Goal: Contribute content

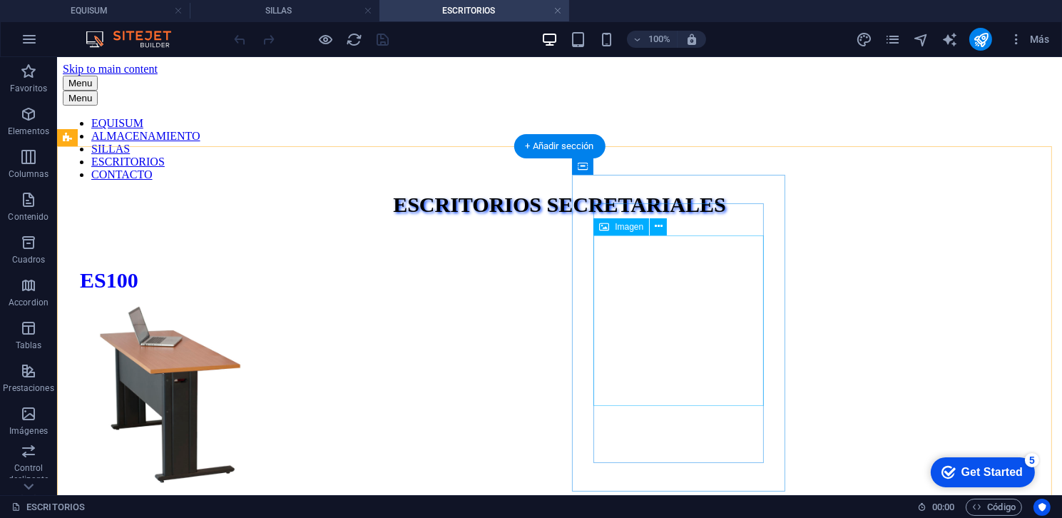
select select "px"
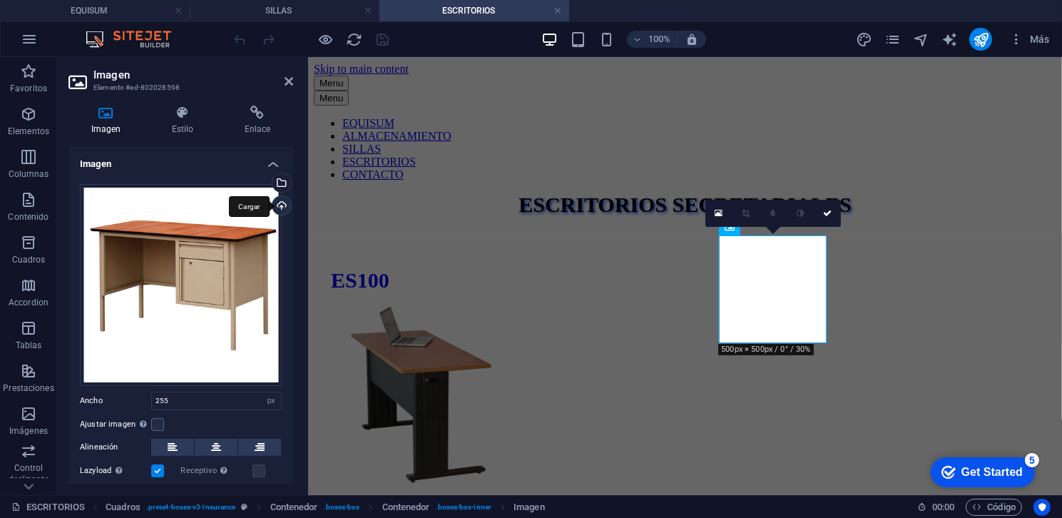
click at [278, 206] on div "Cargar" at bounding box center [280, 206] width 21 height 21
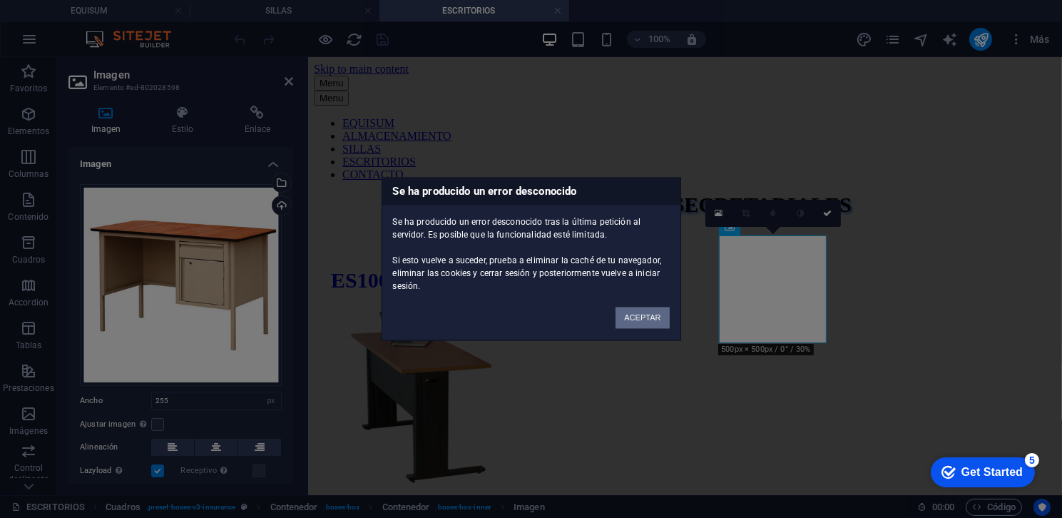
click at [623, 316] on button "ACEPTAR" at bounding box center [642, 317] width 53 height 21
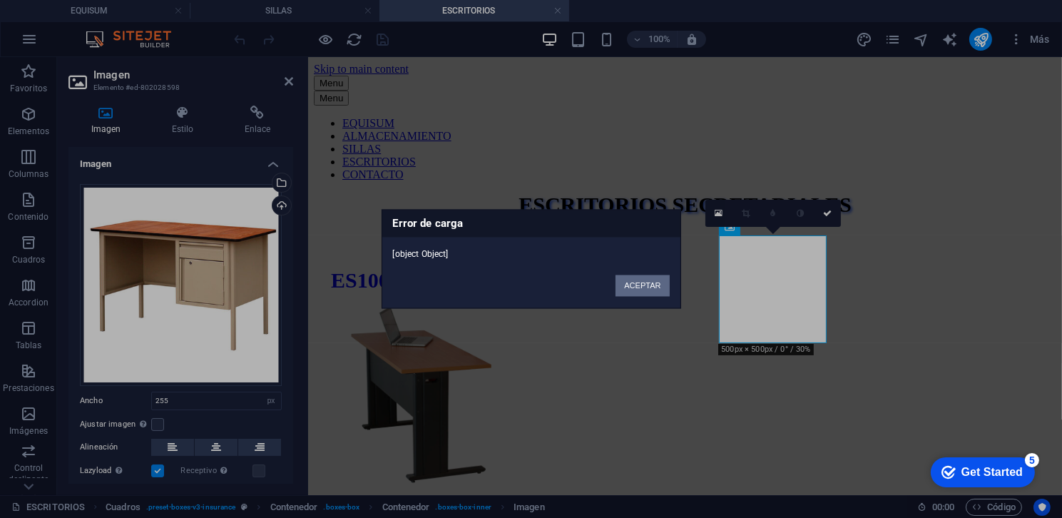
click at [639, 289] on button "ACEPTAR" at bounding box center [642, 285] width 53 height 21
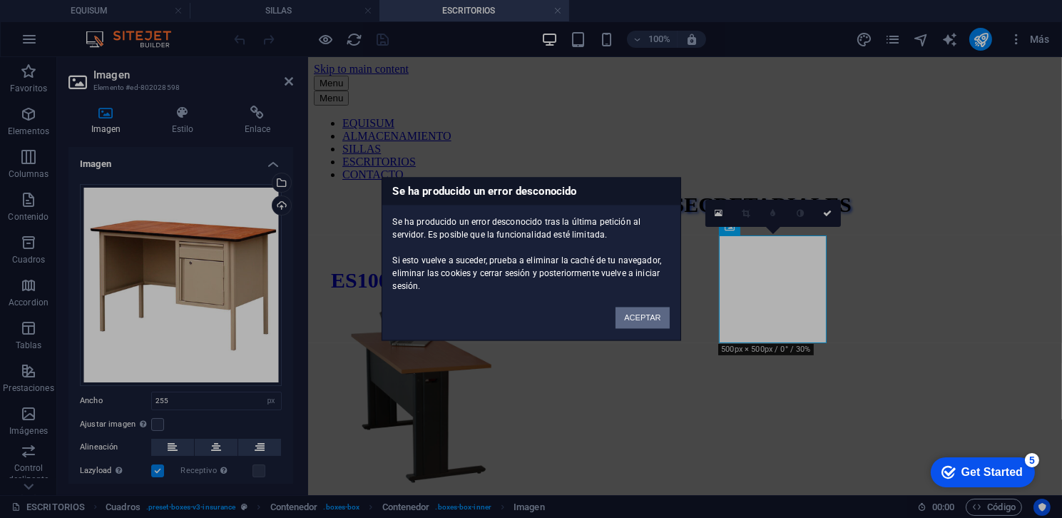
click at [627, 308] on button "ACEPTAR" at bounding box center [642, 317] width 53 height 21
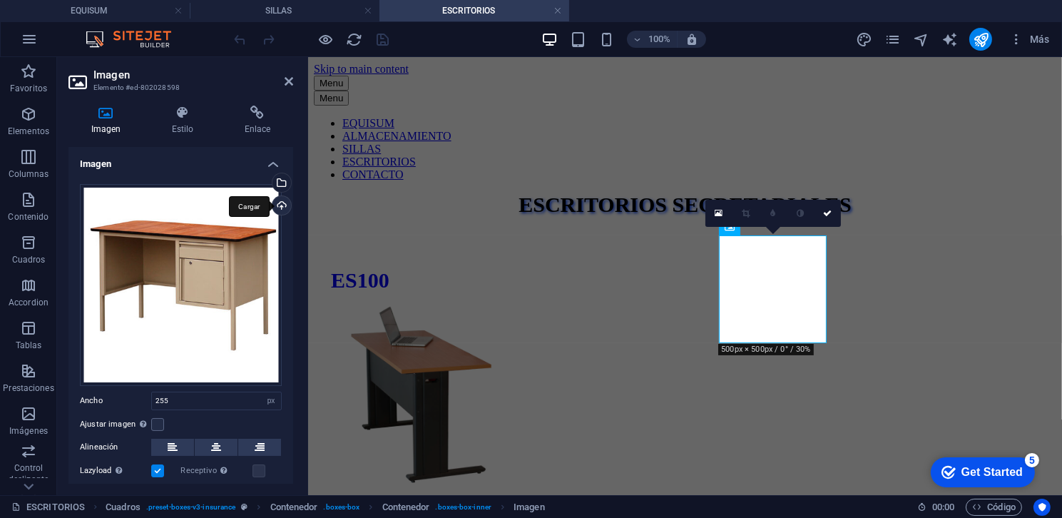
click at [282, 206] on div "Cargar" at bounding box center [280, 206] width 21 height 21
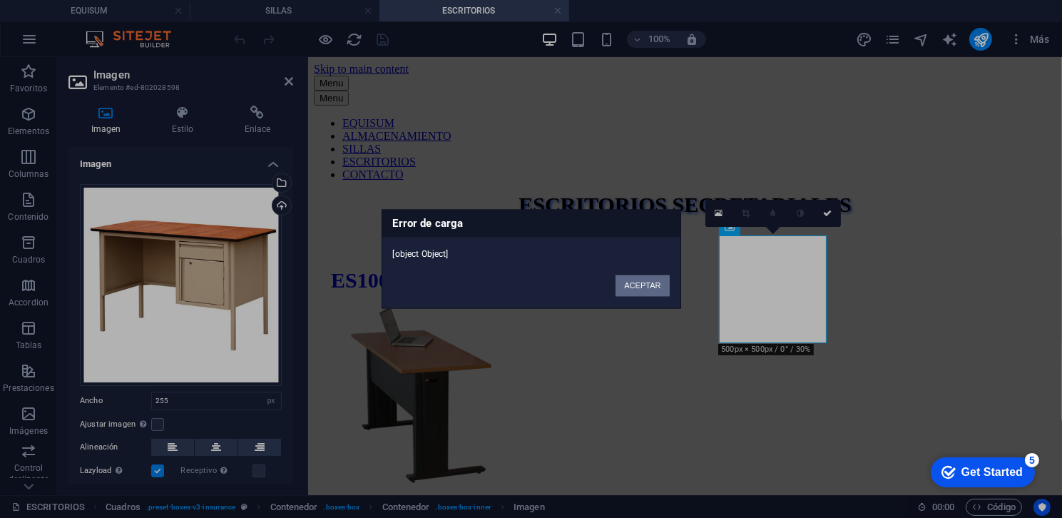
click at [633, 287] on button "ACEPTAR" at bounding box center [642, 285] width 53 height 21
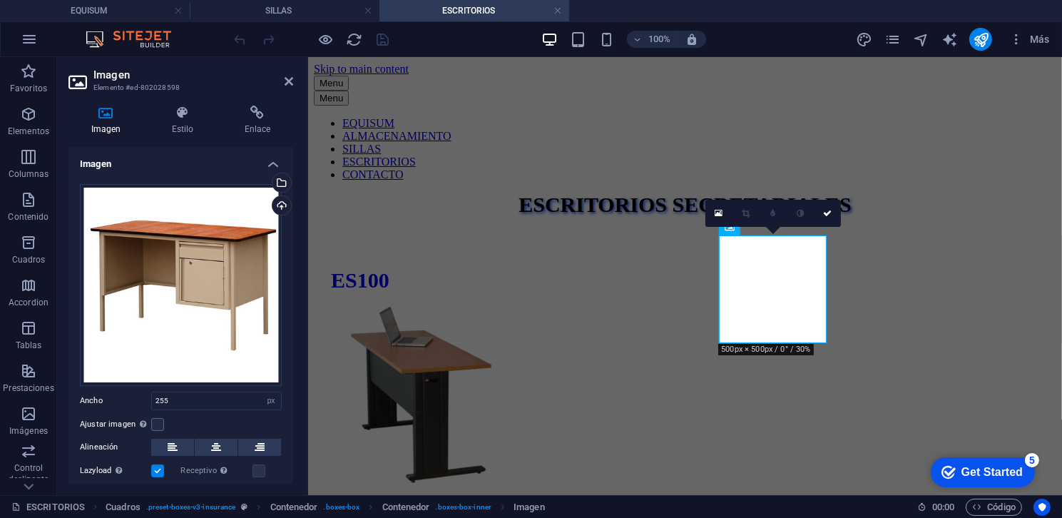
click at [305, 65] on div at bounding box center [306, 276] width 3 height 438
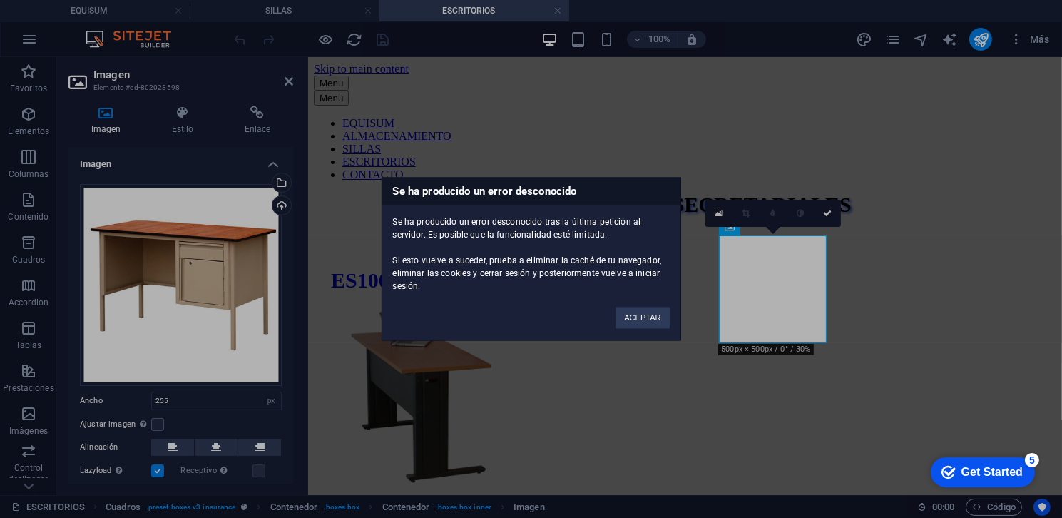
click at [285, 88] on div "Se ha producido un error desconocido Se ha producido un error desconocido tras …" at bounding box center [531, 259] width 1062 height 518
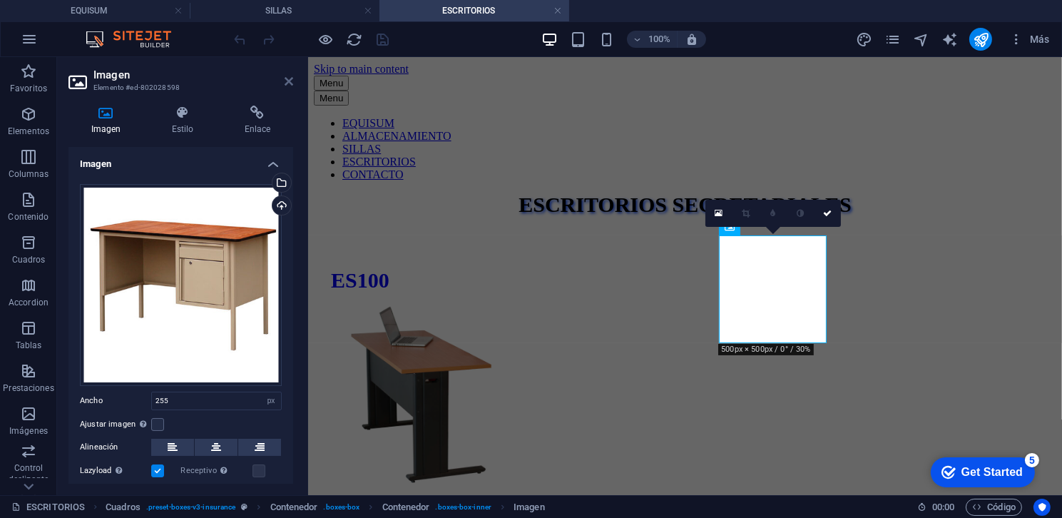
click at [289, 83] on icon at bounding box center [289, 81] width 9 height 11
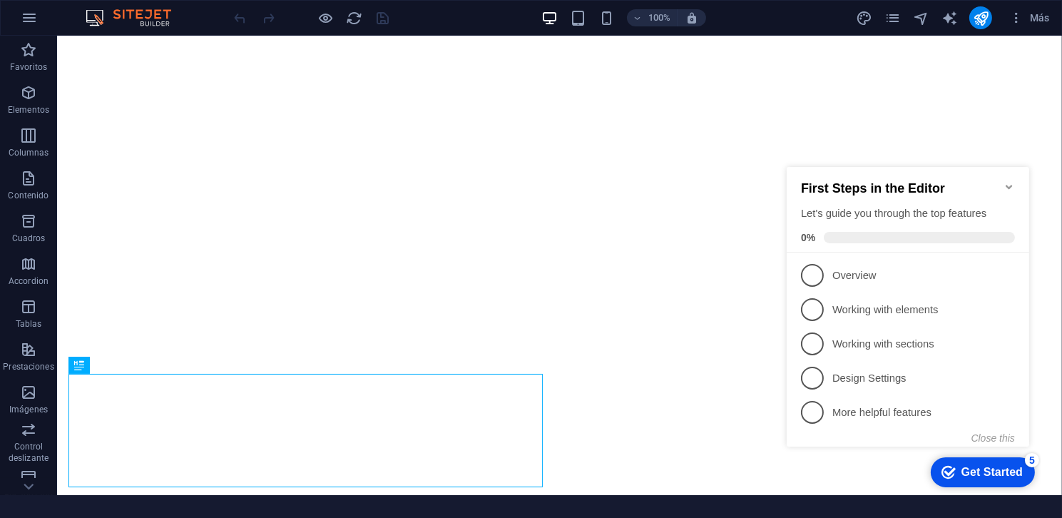
click at [1003, 180] on icon "Minimize checklist" at bounding box center [1008, 185] width 11 height 11
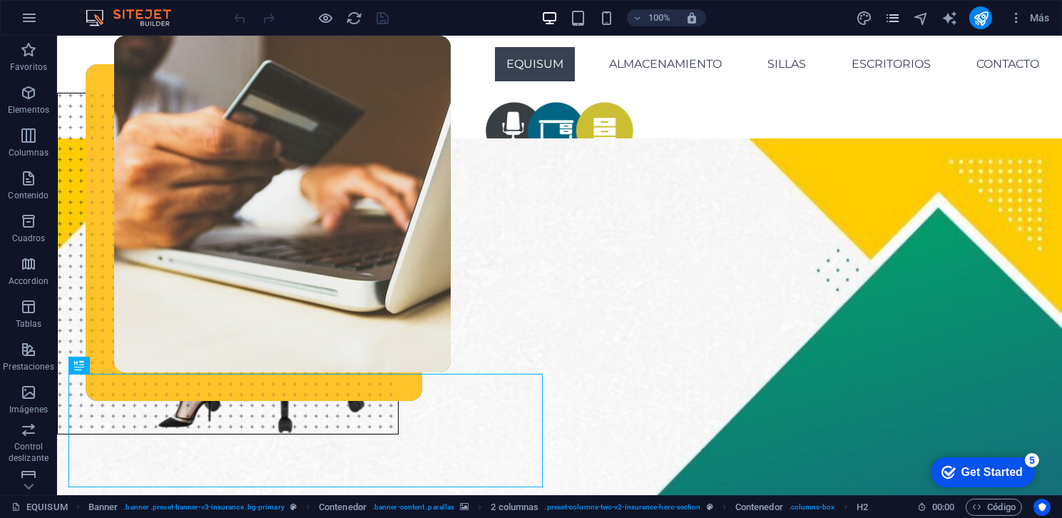
click at [892, 23] on icon "pages" at bounding box center [892, 18] width 16 height 16
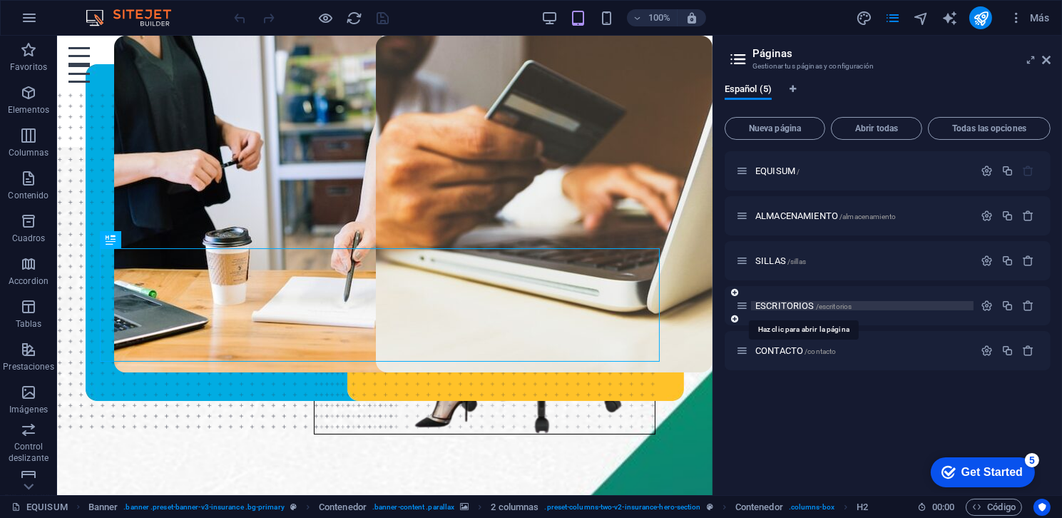
click at [802, 308] on span "ESCRITORIOS /escritorios" at bounding box center [803, 305] width 96 height 11
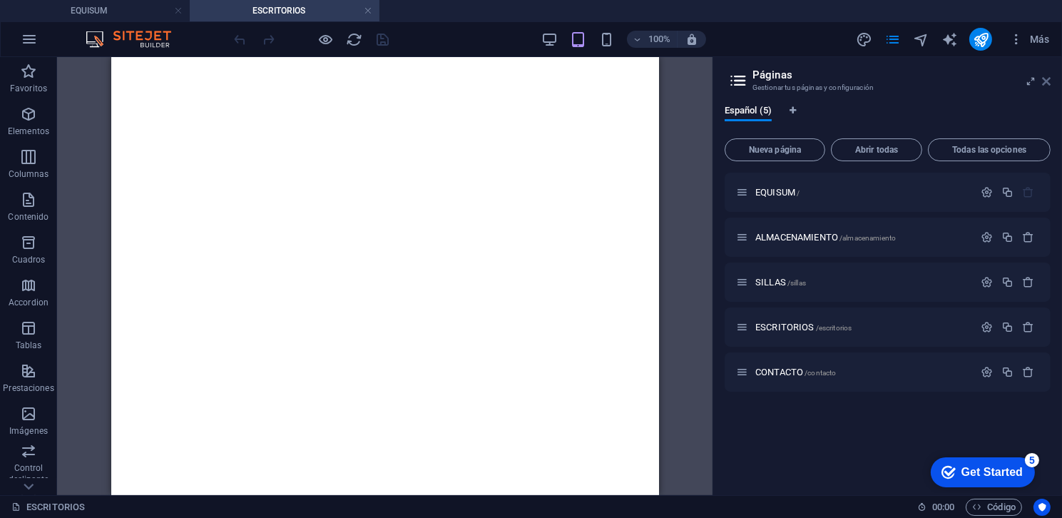
click at [1044, 85] on icon at bounding box center [1046, 81] width 9 height 11
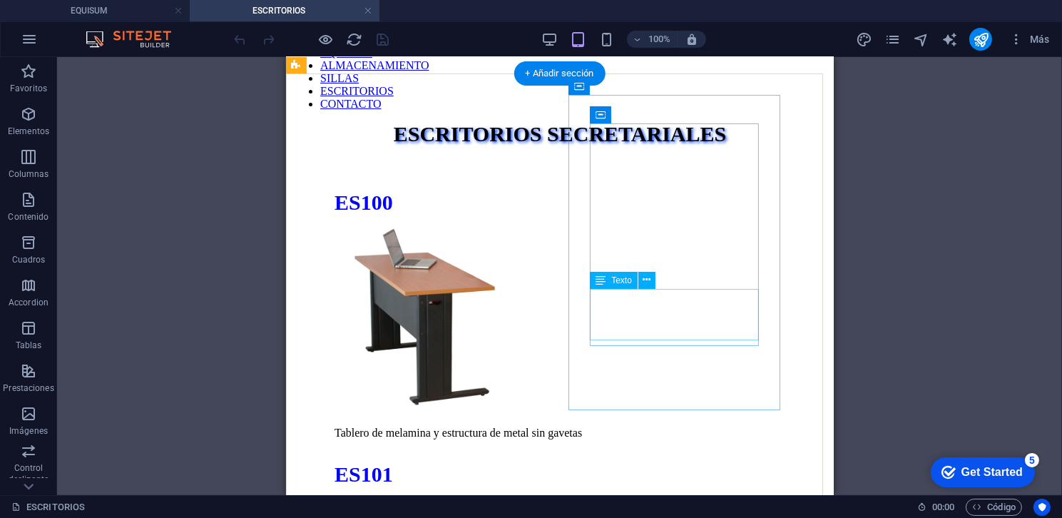
scroll to position [71, 0]
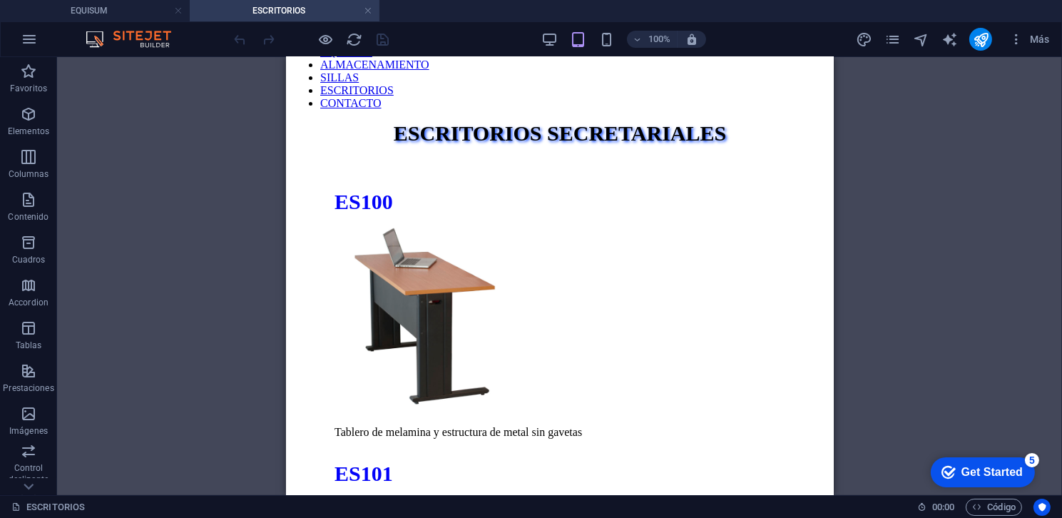
click at [558, 28] on div "100%" at bounding box center [623, 39] width 165 height 23
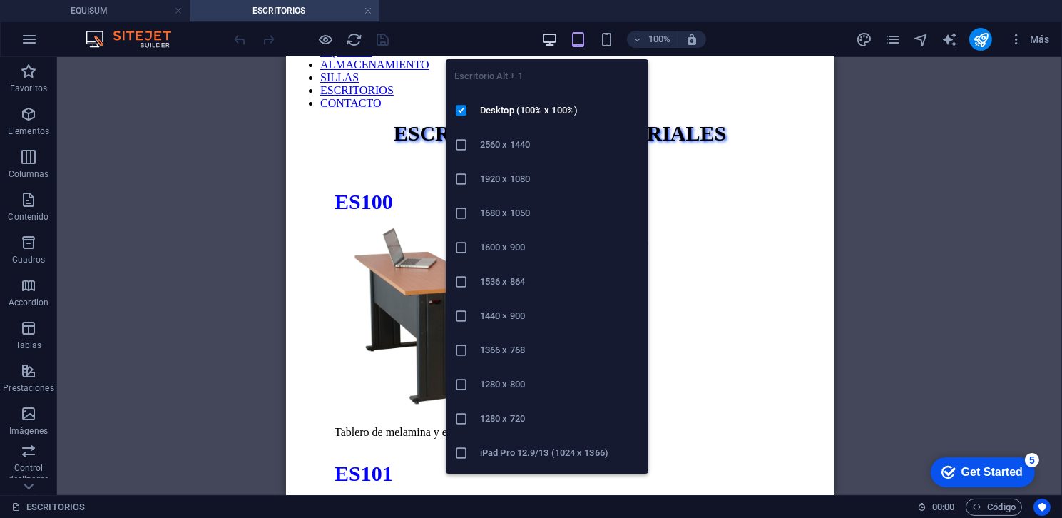
click at [556, 32] on icon "button" at bounding box center [549, 39] width 16 height 16
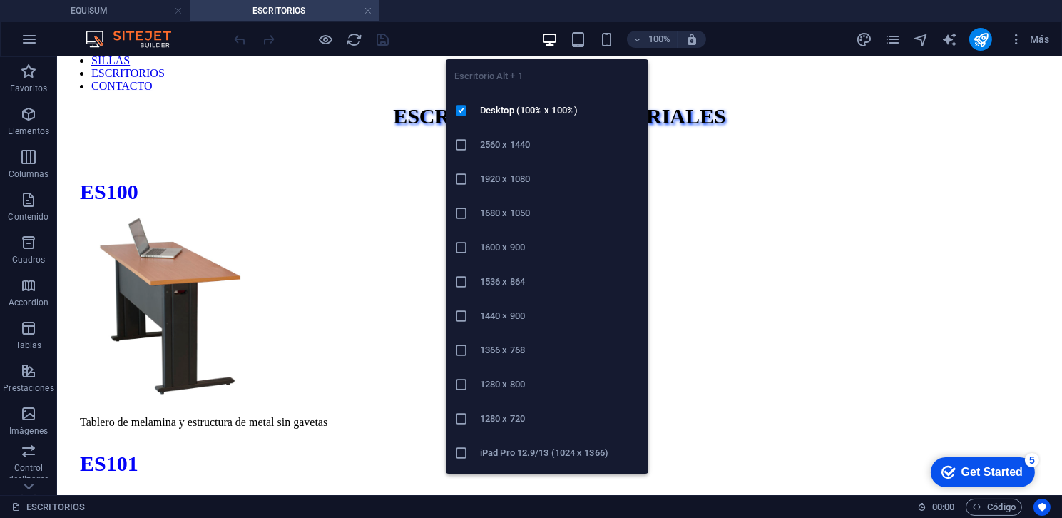
scroll to position [87, 0]
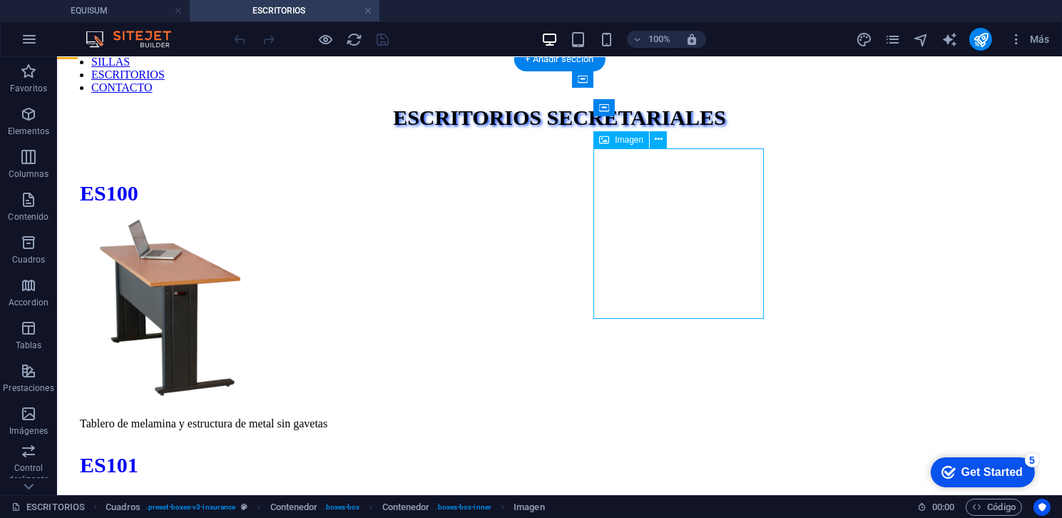
select select "px"
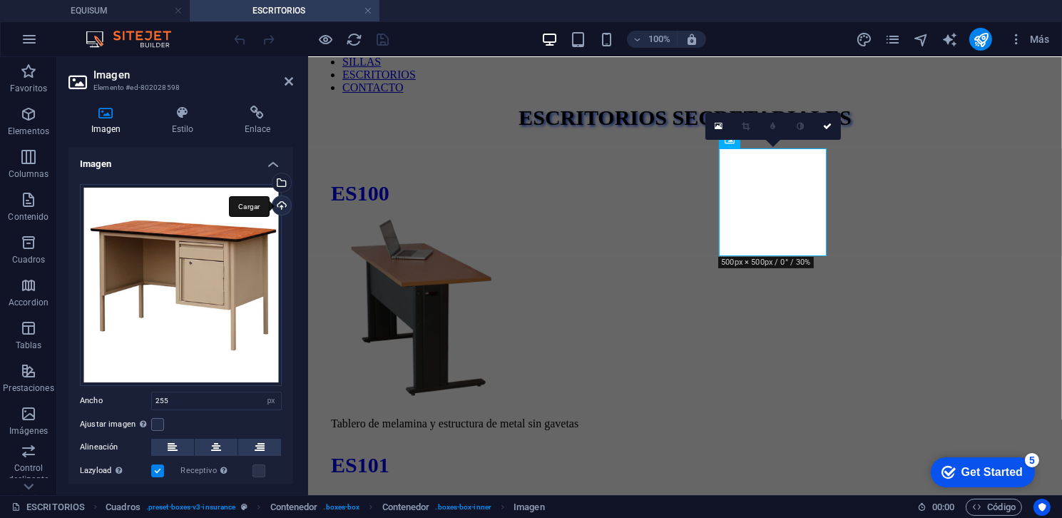
click at [270, 198] on div "Cargar" at bounding box center [280, 206] width 21 height 21
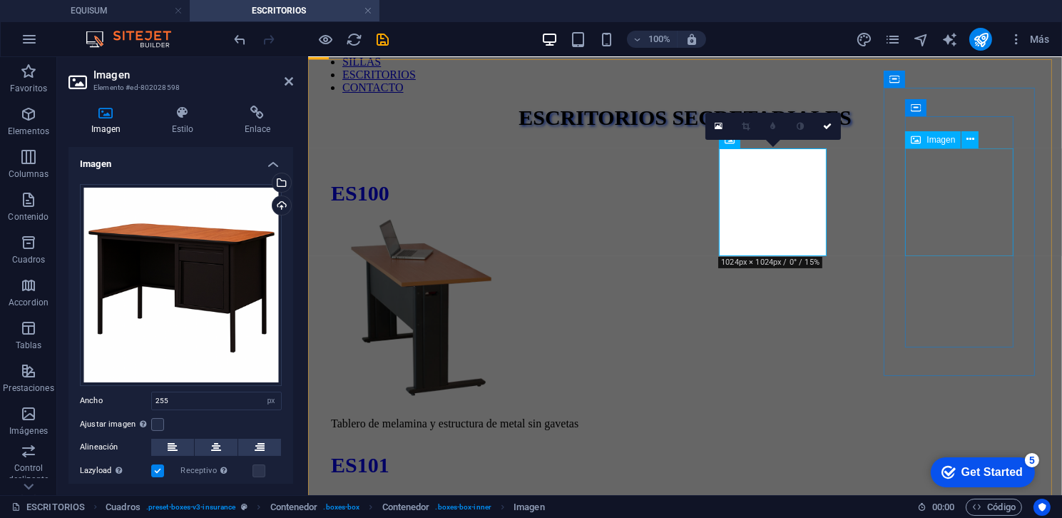
select select "px"
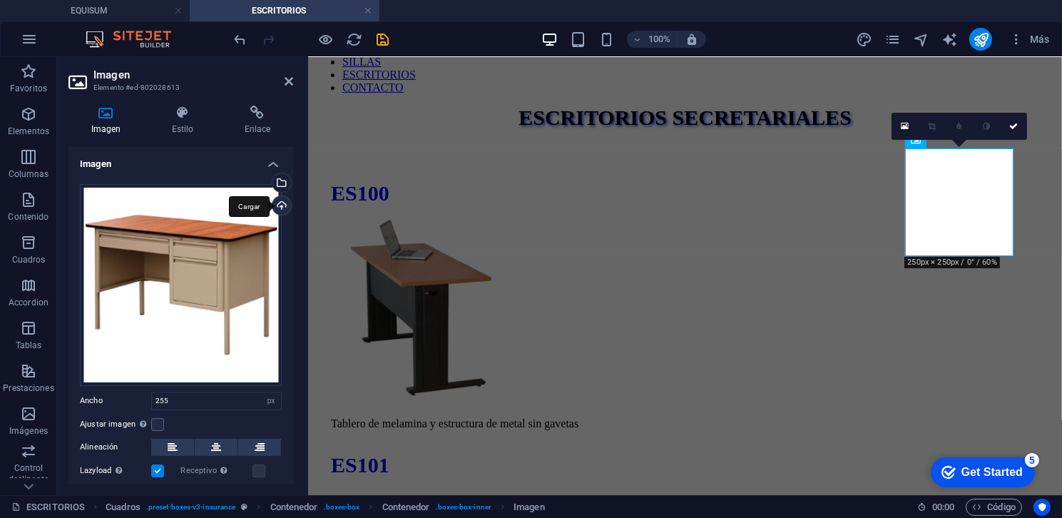
click at [272, 205] on div "Cargar" at bounding box center [280, 206] width 21 height 21
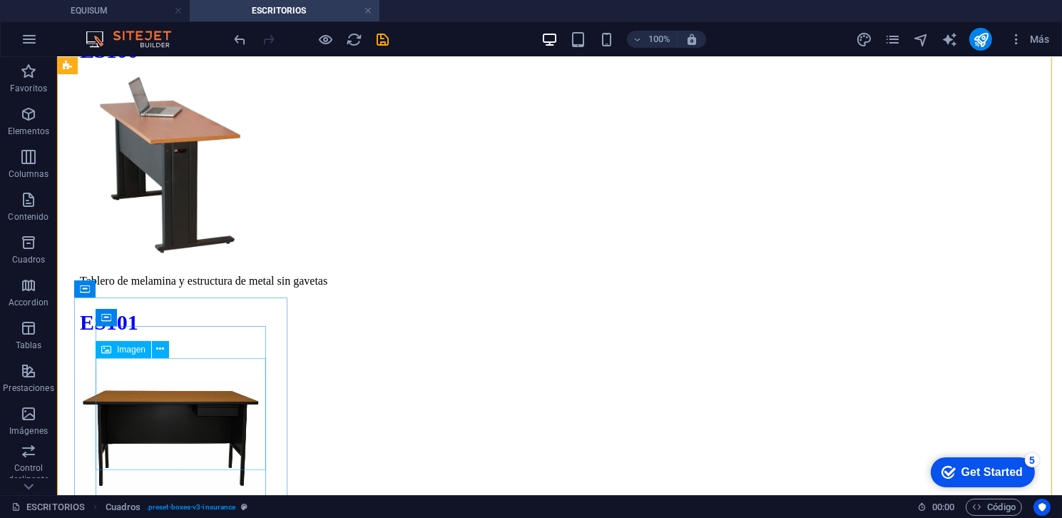
scroll to position [301, 0]
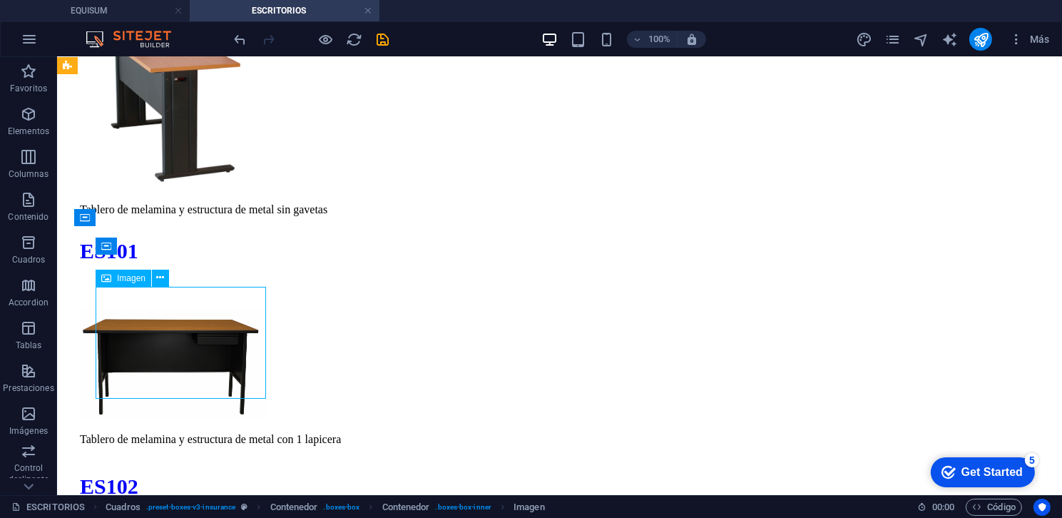
select select "px"
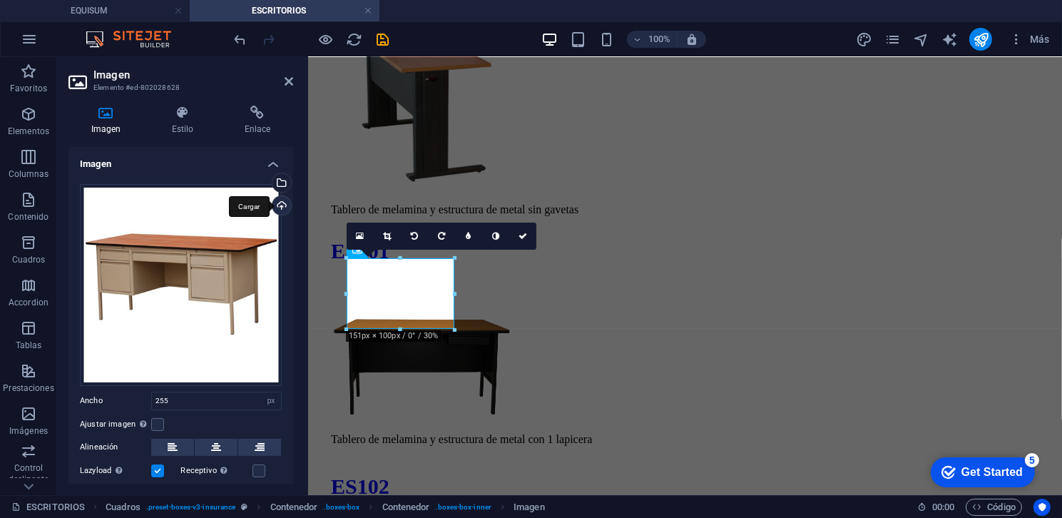
click at [281, 207] on div "Cargar" at bounding box center [280, 206] width 21 height 21
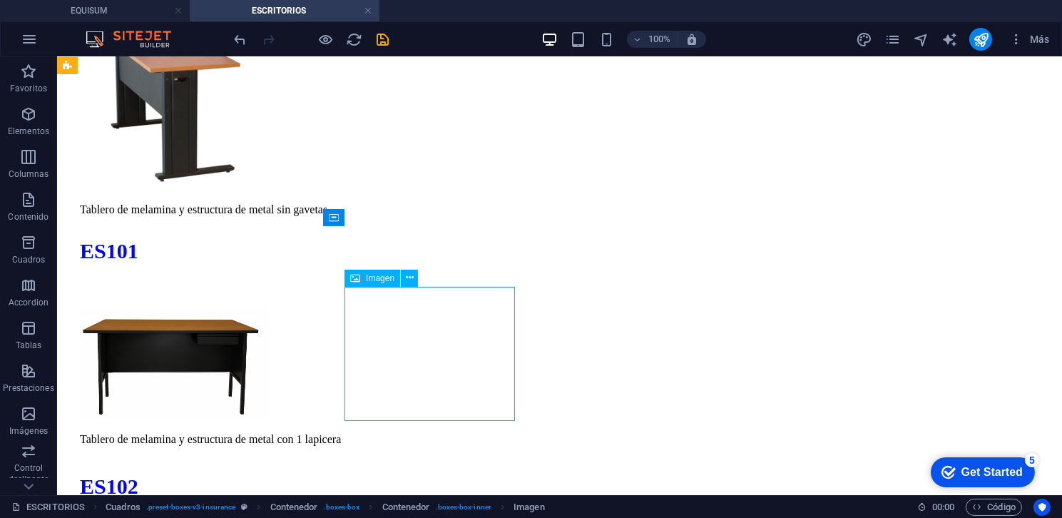
select select "px"
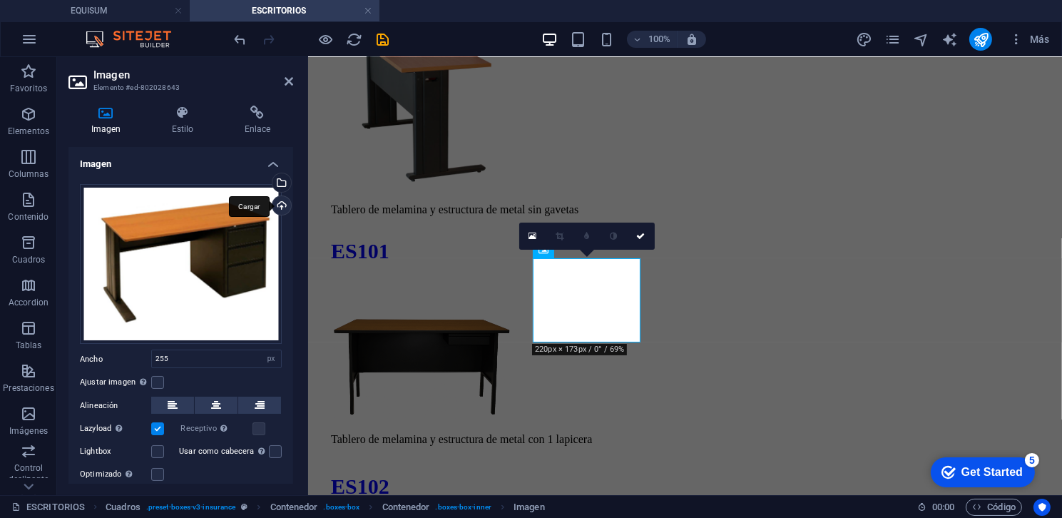
click at [280, 208] on div "Cargar" at bounding box center [280, 206] width 21 height 21
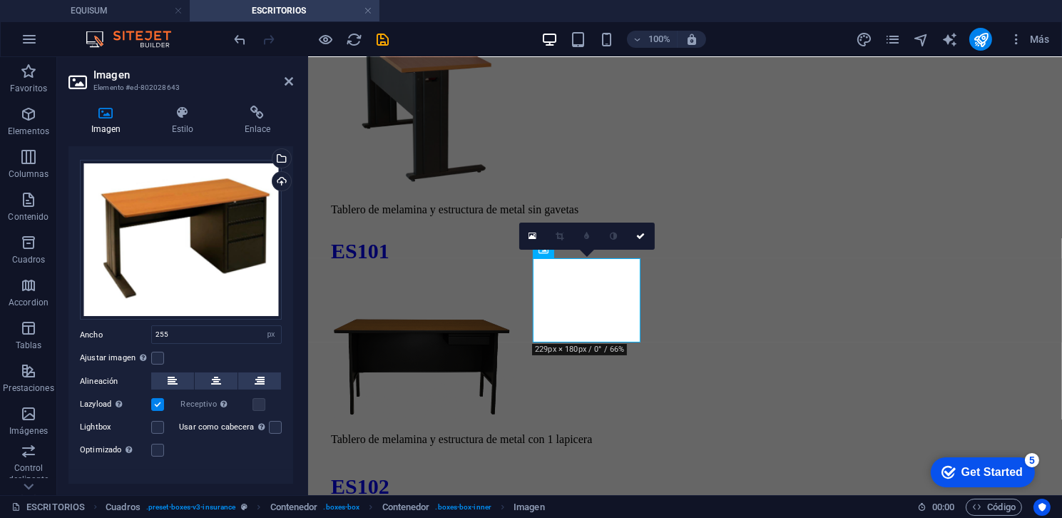
scroll to position [41, 0]
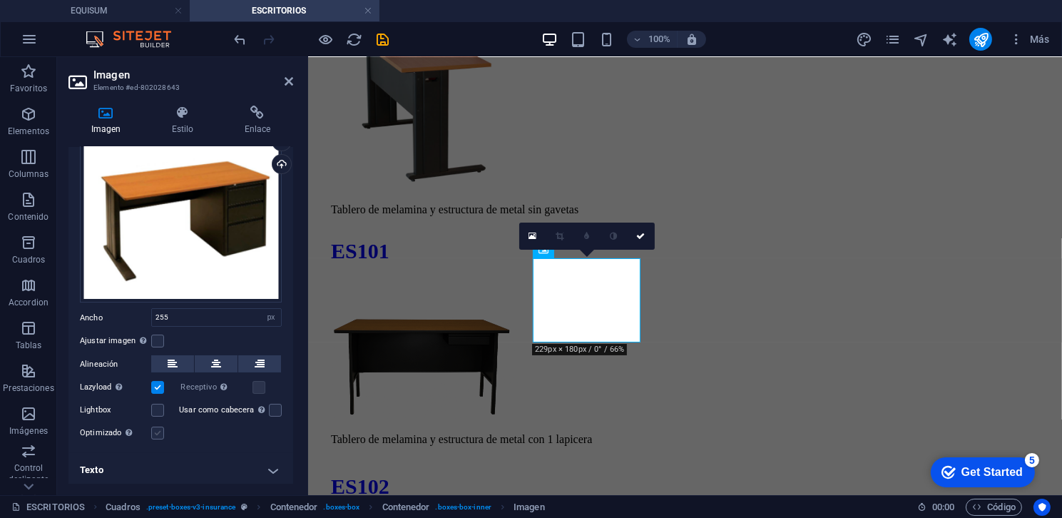
click at [151, 431] on label at bounding box center [157, 433] width 13 height 13
click at [0, 0] on input "Optimizado Las imágenes se comprimen para así mejorar la velocidad de las págin…" at bounding box center [0, 0] width 0 height 0
click at [153, 430] on label at bounding box center [157, 433] width 13 height 13
click at [0, 0] on input "Optimizado Las imágenes se comprimen para así mejorar la velocidad de las págin…" at bounding box center [0, 0] width 0 height 0
click at [634, 237] on link at bounding box center [641, 236] width 27 height 27
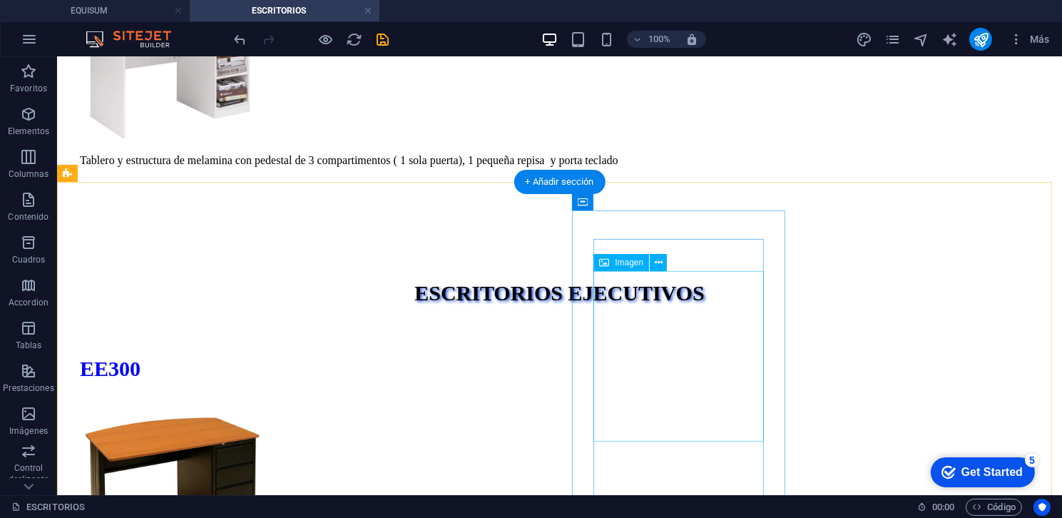
scroll to position [3138, 0]
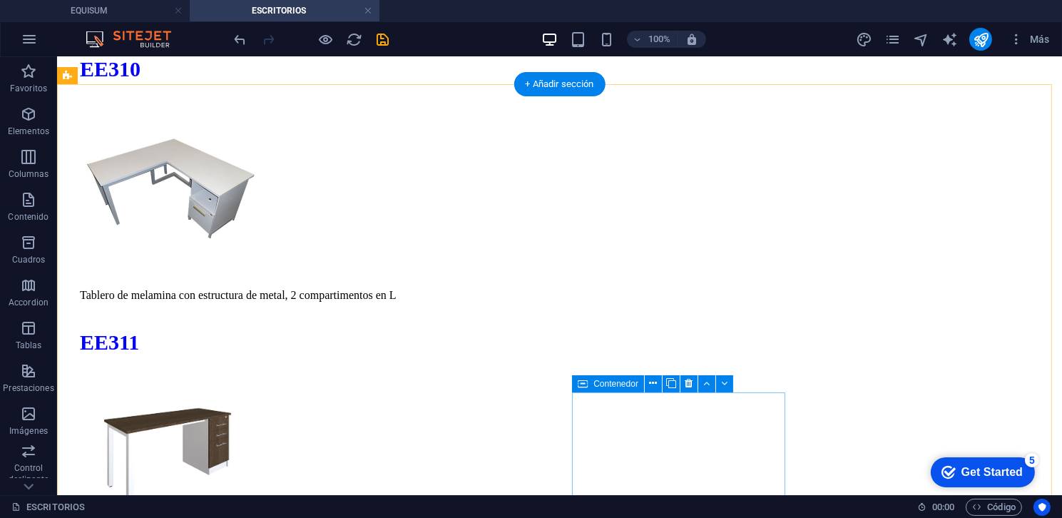
scroll to position [6134, 0]
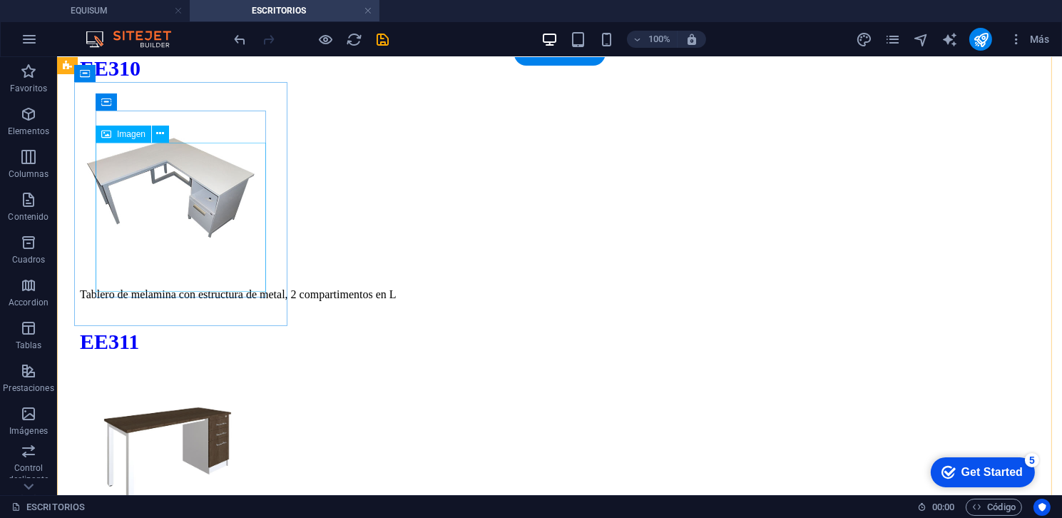
select select "px"
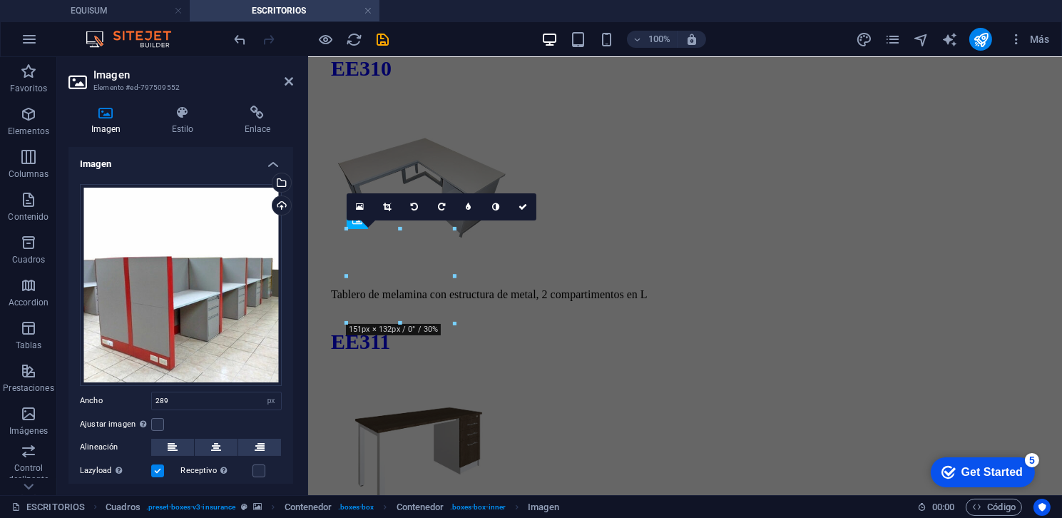
scroll to position [5745, 0]
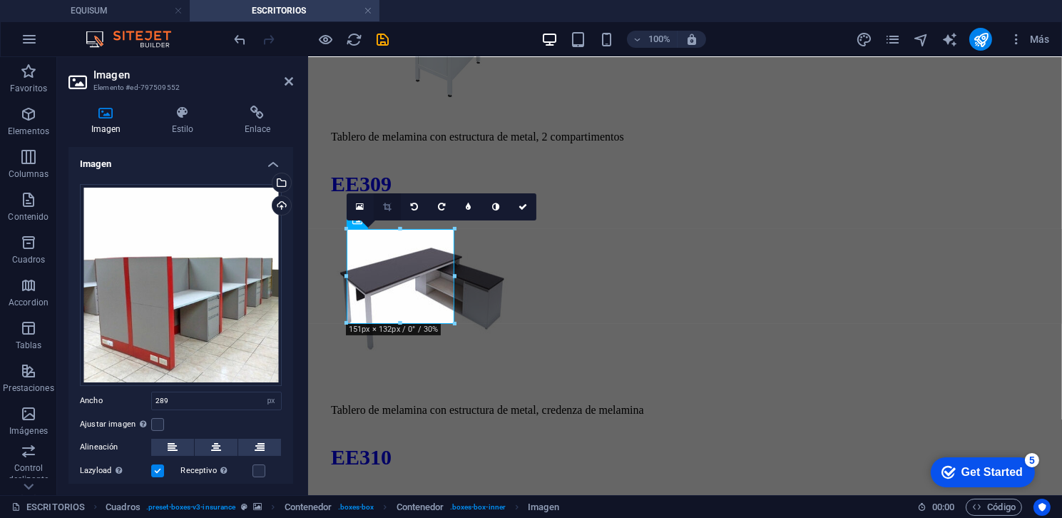
click at [384, 210] on link at bounding box center [387, 206] width 27 height 27
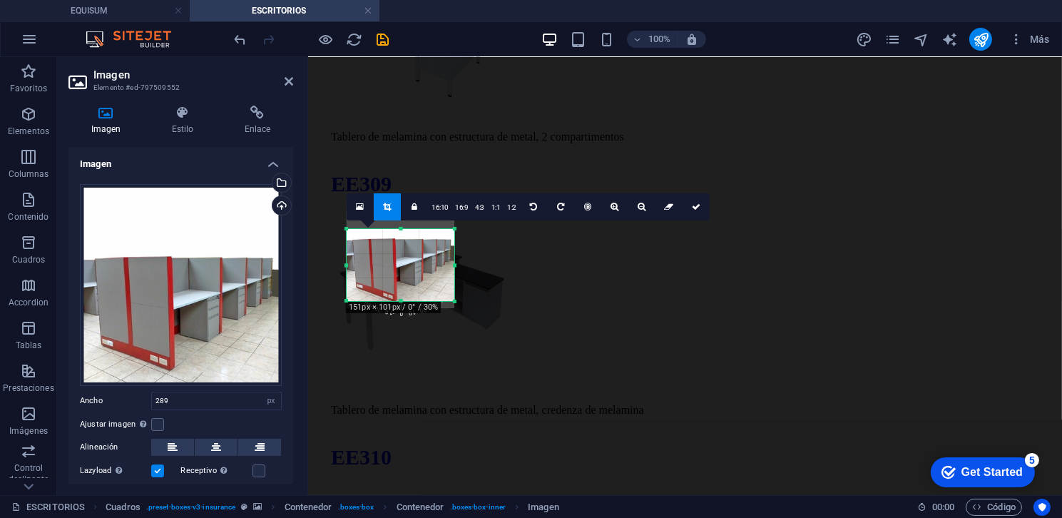
drag, startPoint x: 398, startPoint y: 228, endPoint x: 401, endPoint y: 250, distance: 22.3
click at [401, 250] on div "180 170 160 150 140 130 120 110 100 90 80 70 60 50 40 30 20 10 0 -10 -20 -30 -4…" at bounding box center [401, 265] width 108 height 72
click at [391, 213] on link at bounding box center [387, 206] width 27 height 27
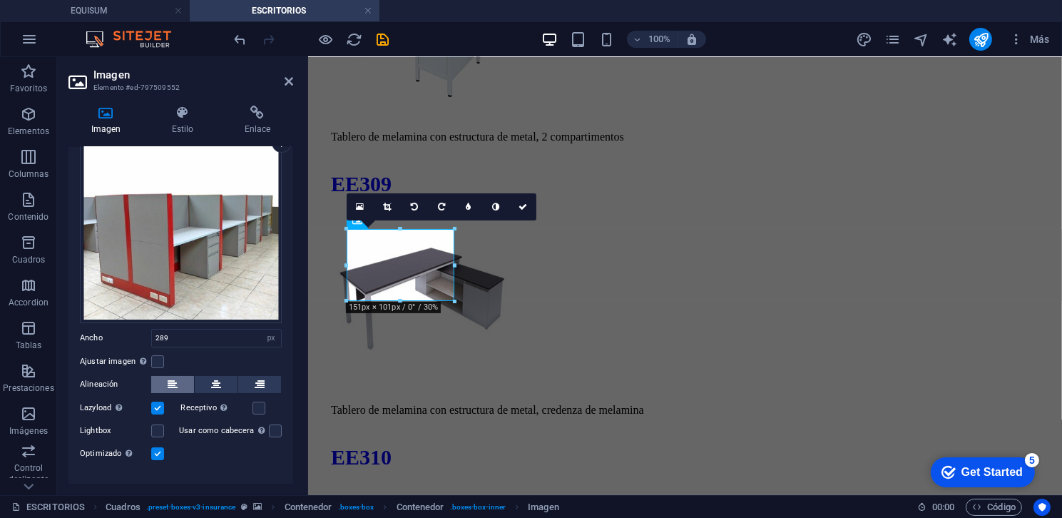
scroll to position [83, 0]
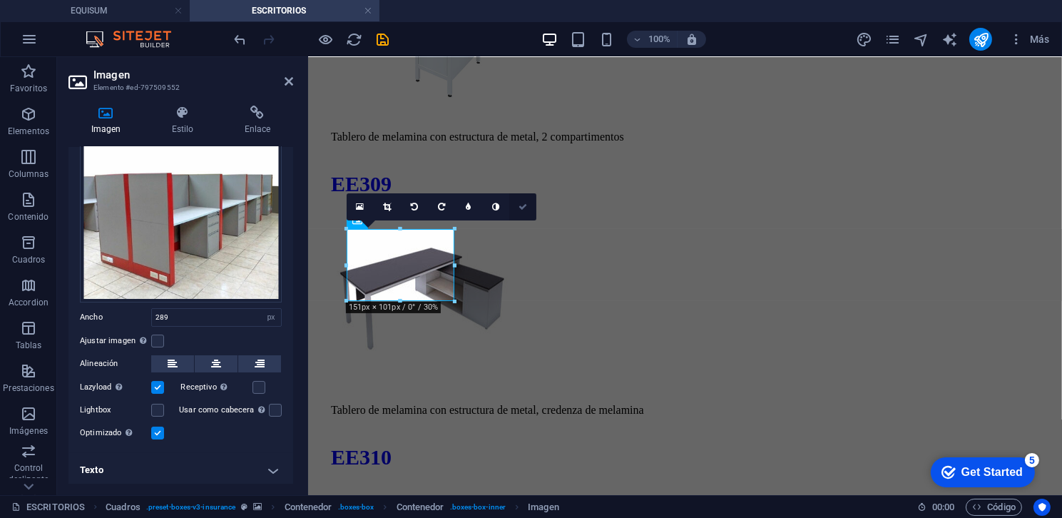
click at [526, 203] on icon at bounding box center [523, 207] width 9 height 9
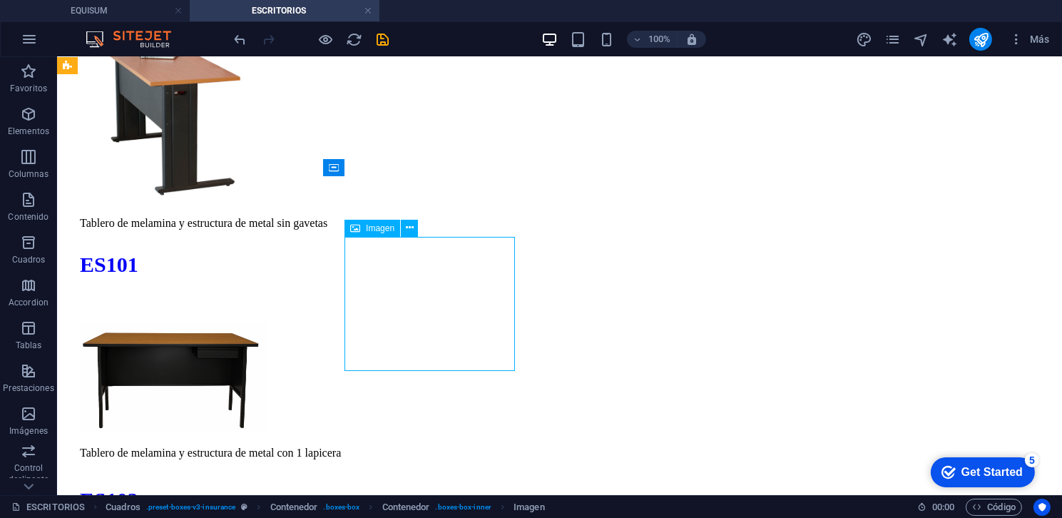
select select "px"
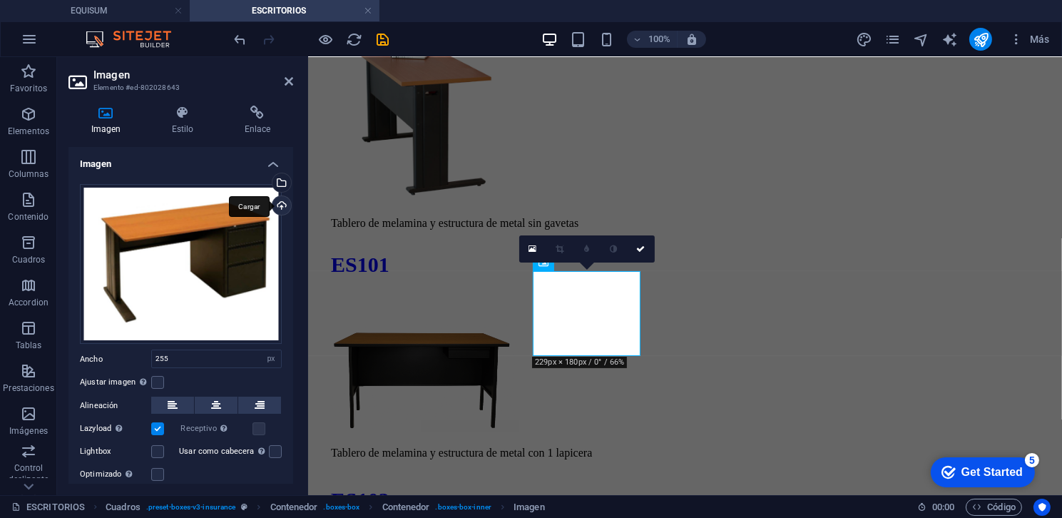
click at [280, 200] on div "Cargar" at bounding box center [280, 206] width 21 height 21
